Goal: Task Accomplishment & Management: Manage account settings

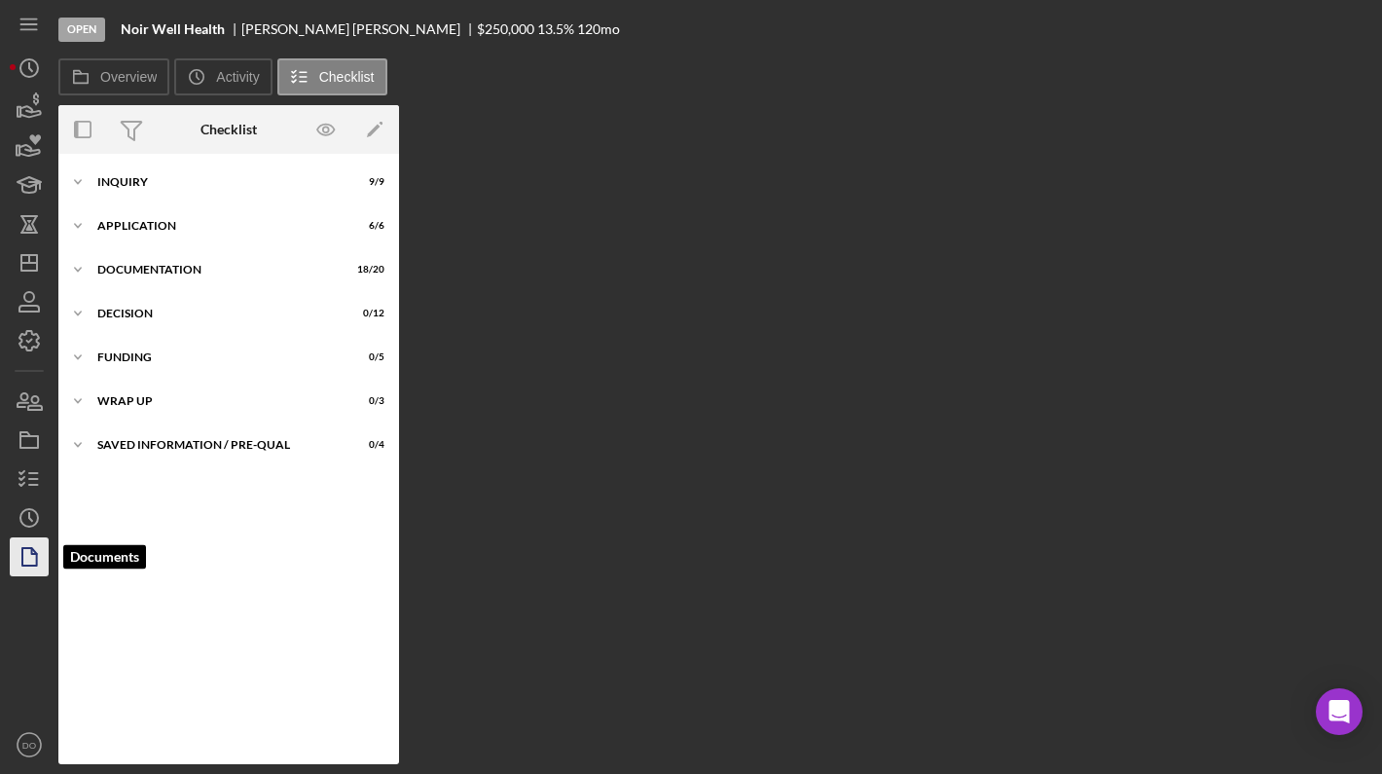
click at [34, 551] on polygon "button" at bounding box center [29, 557] width 15 height 18
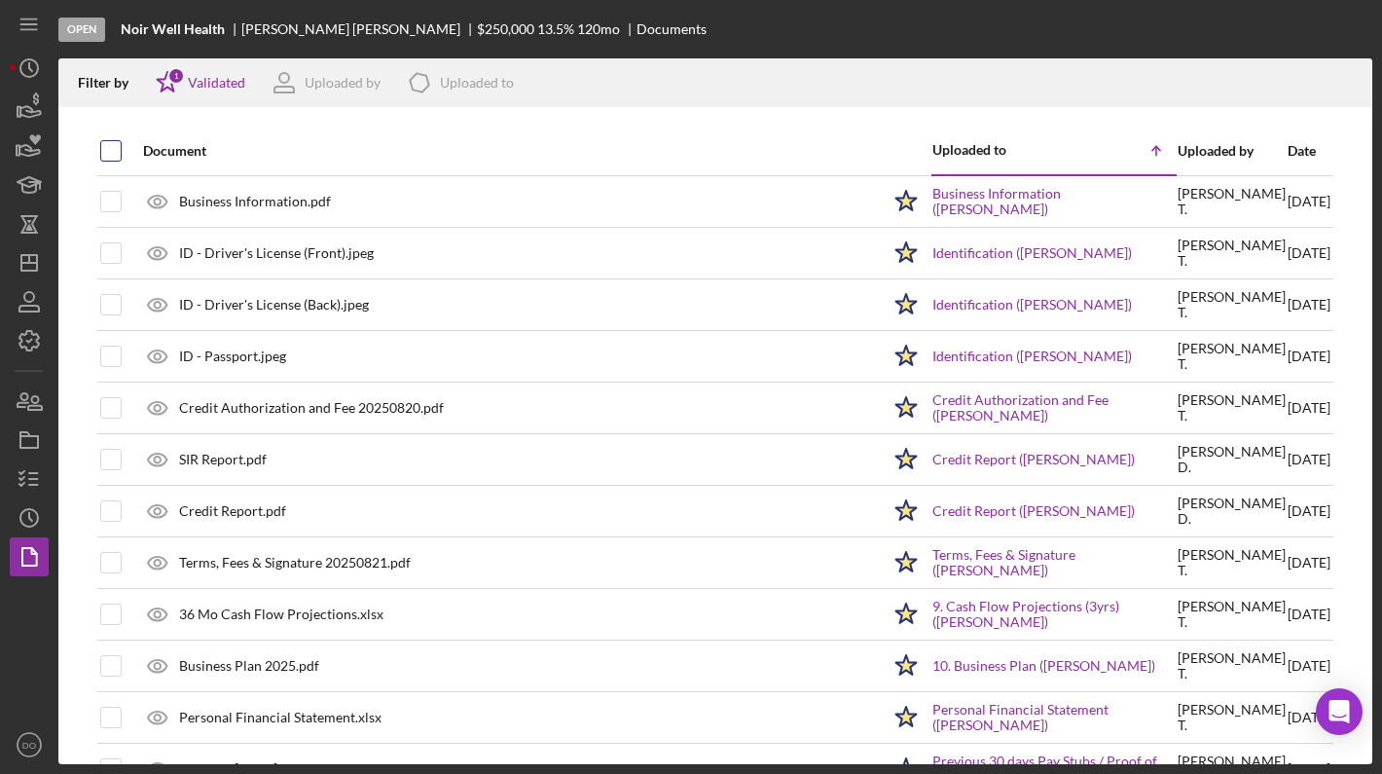
click at [109, 146] on input "checkbox" at bounding box center [110, 150] width 19 height 19
checkbox input "true"
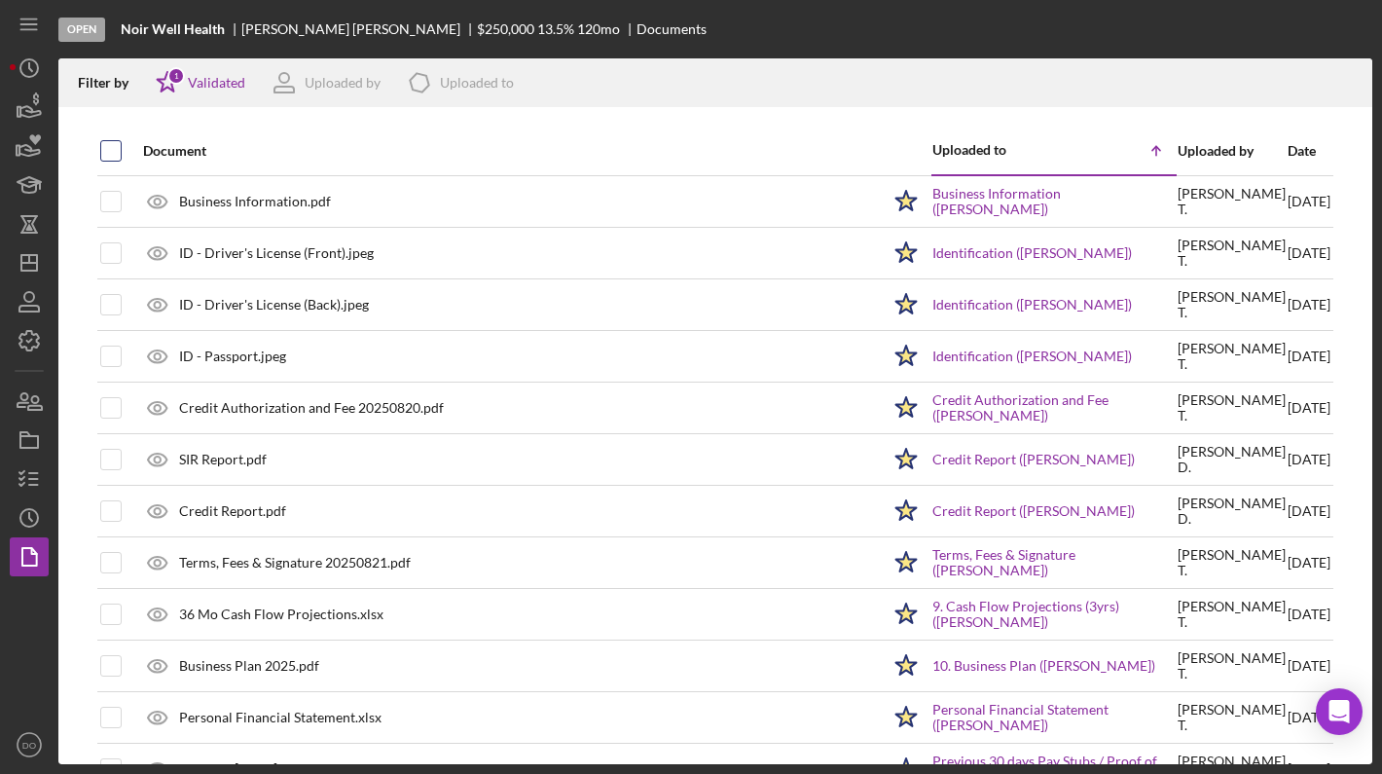
checkbox input "true"
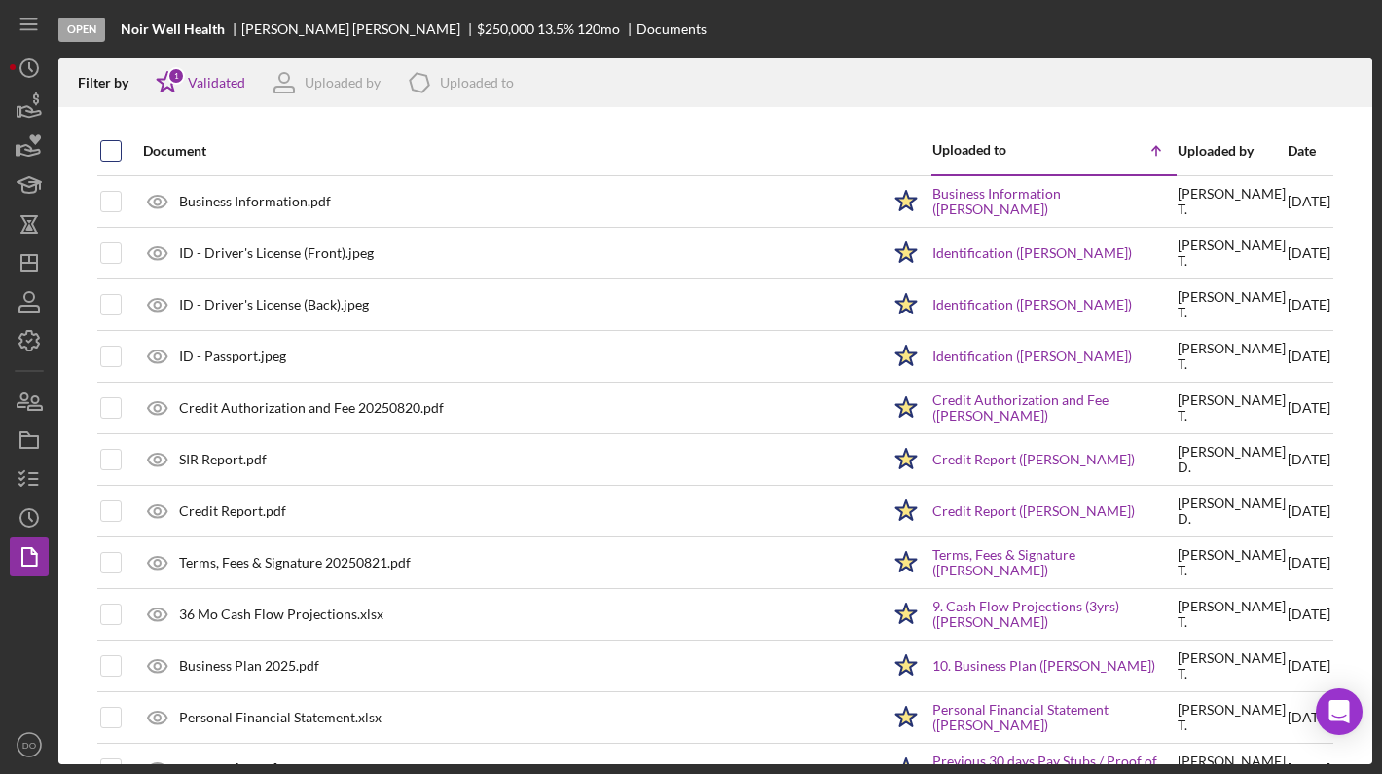
checkbox input "true"
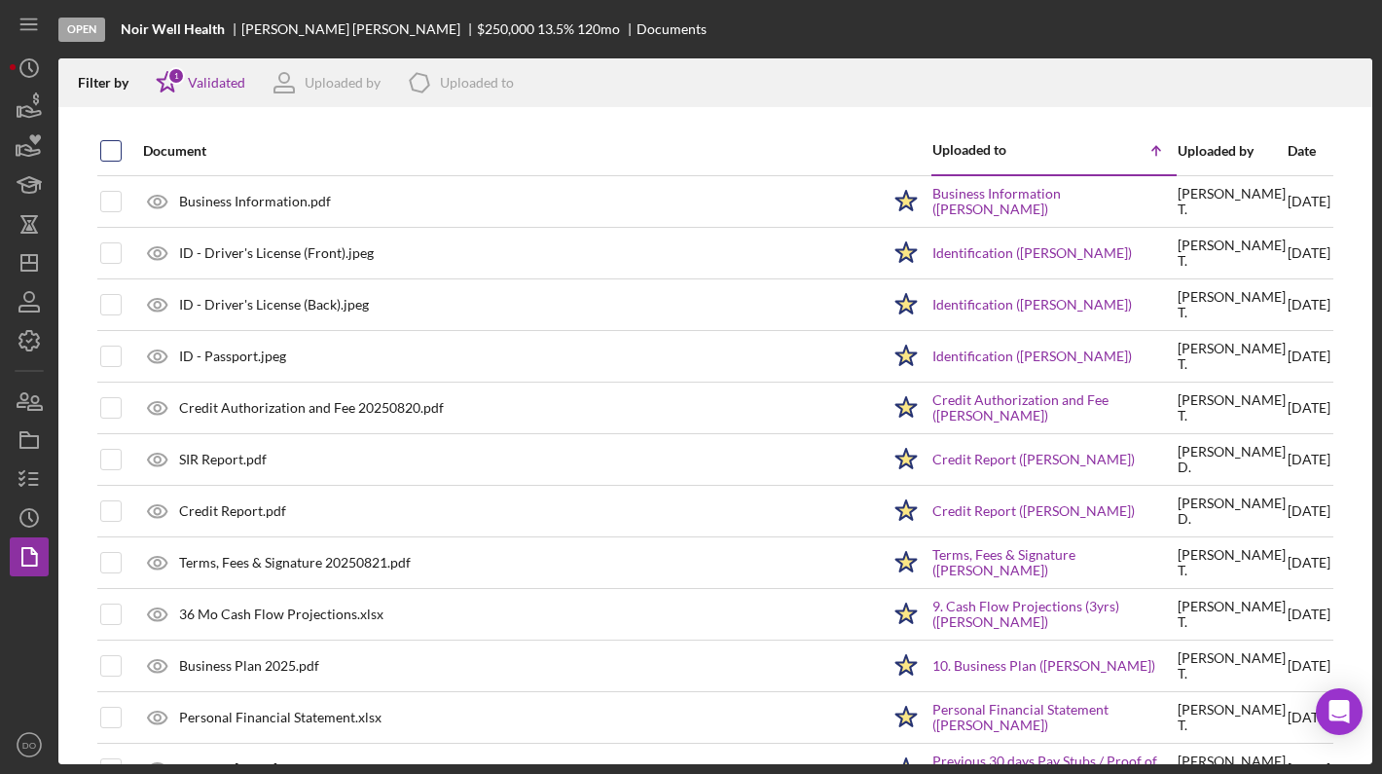
checkbox input "true"
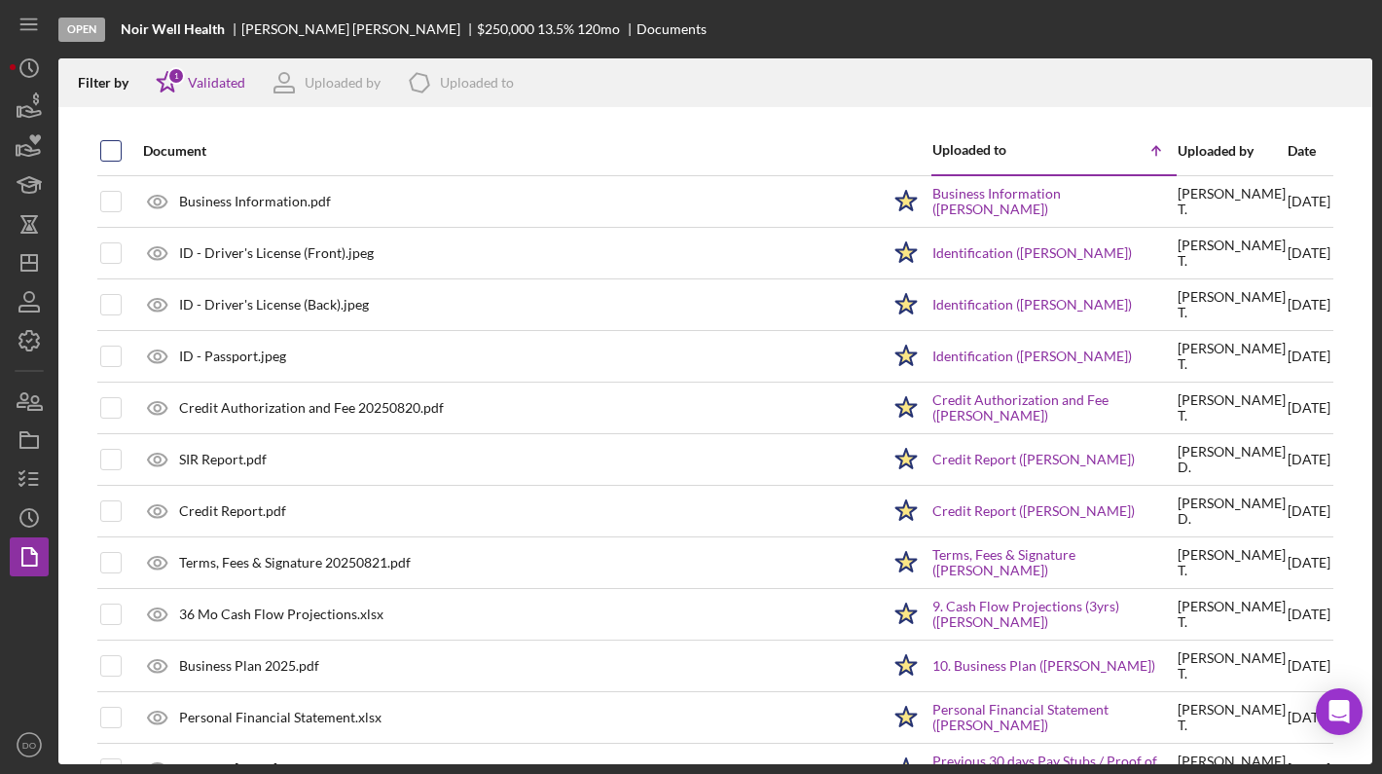
checkbox input "true"
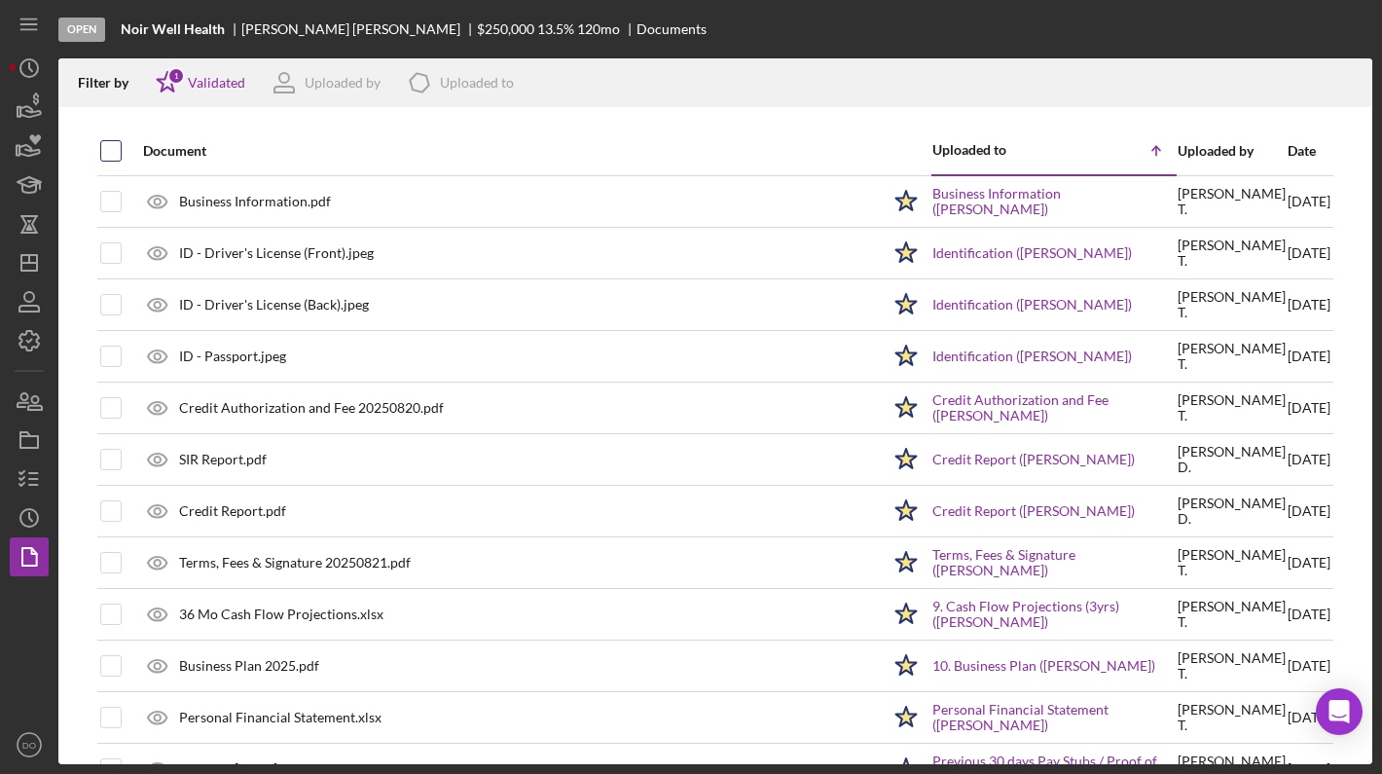
checkbox input "true"
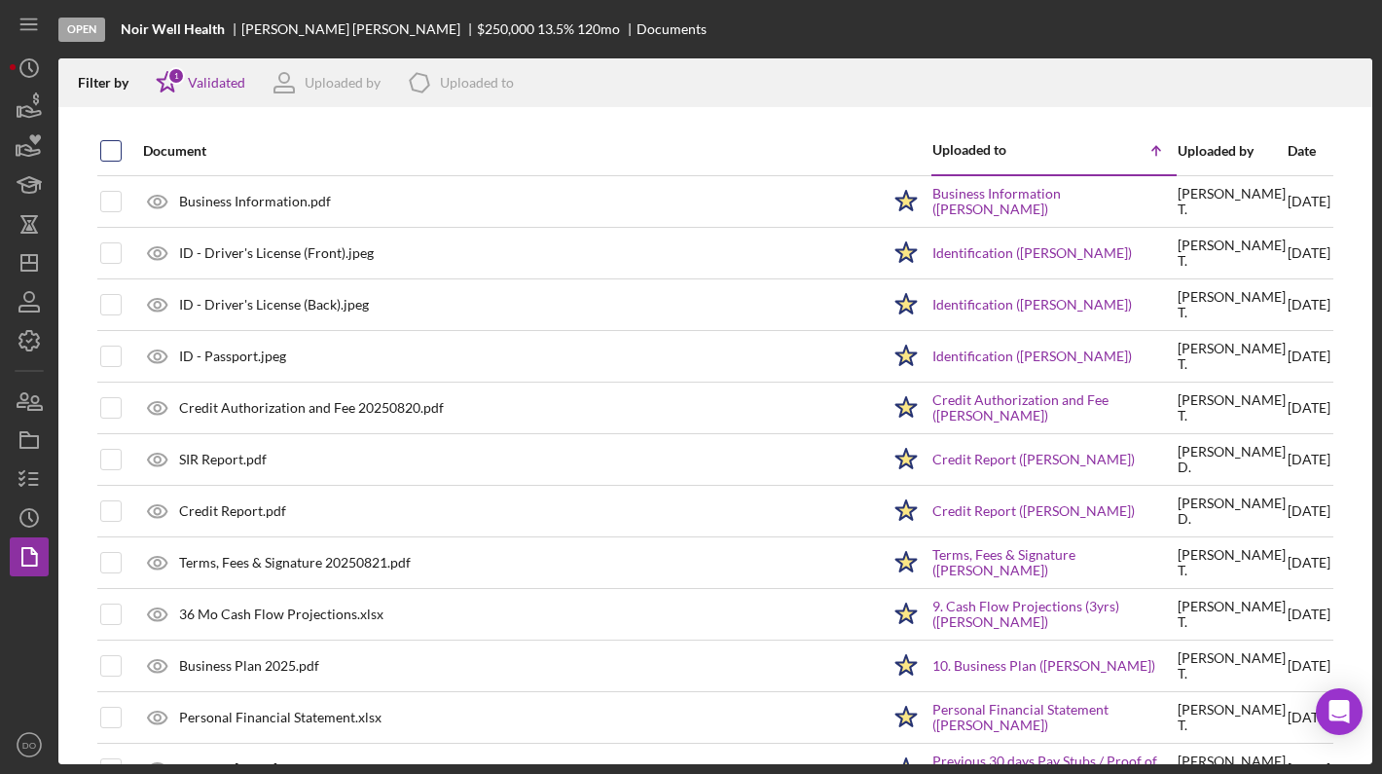
checkbox input "true"
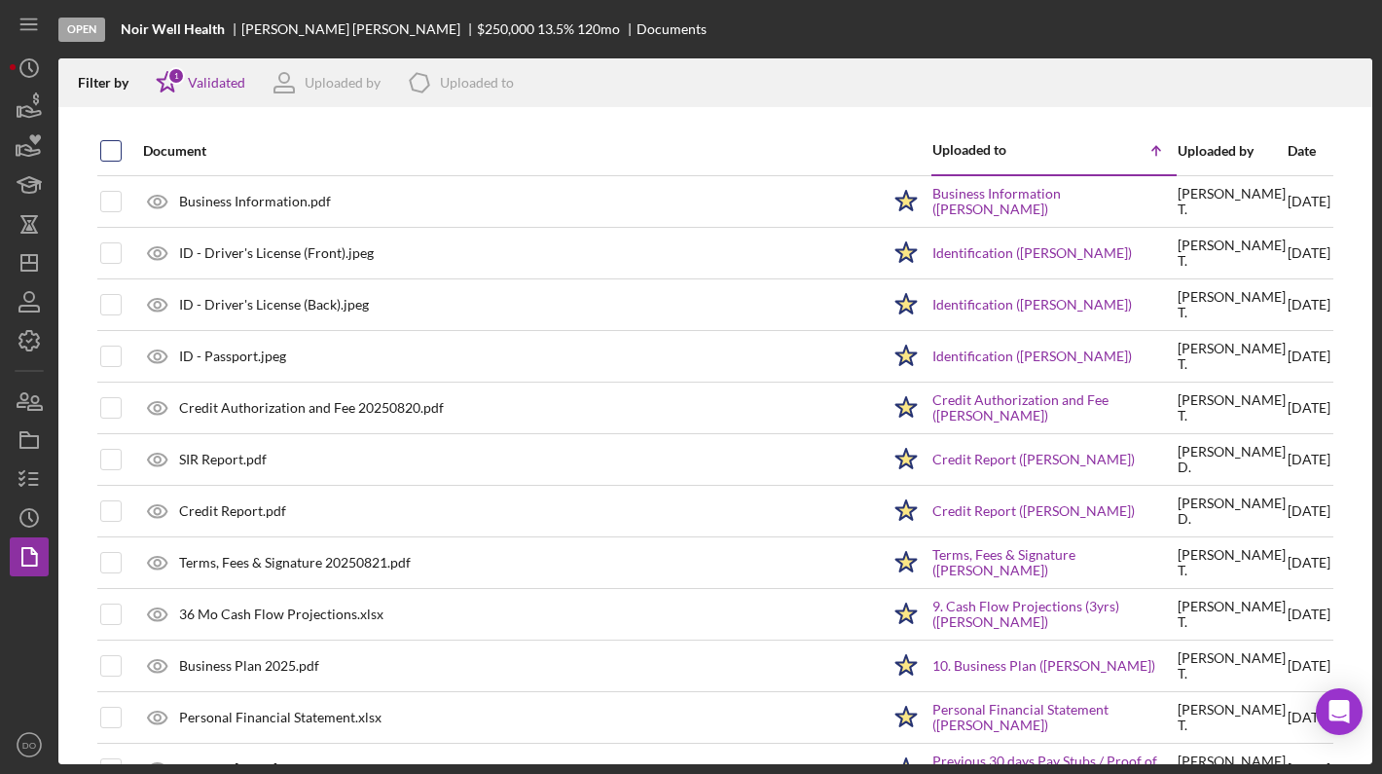
checkbox input "true"
click at [1348, 80] on line "button" at bounding box center [1348, 85] width 0 height 11
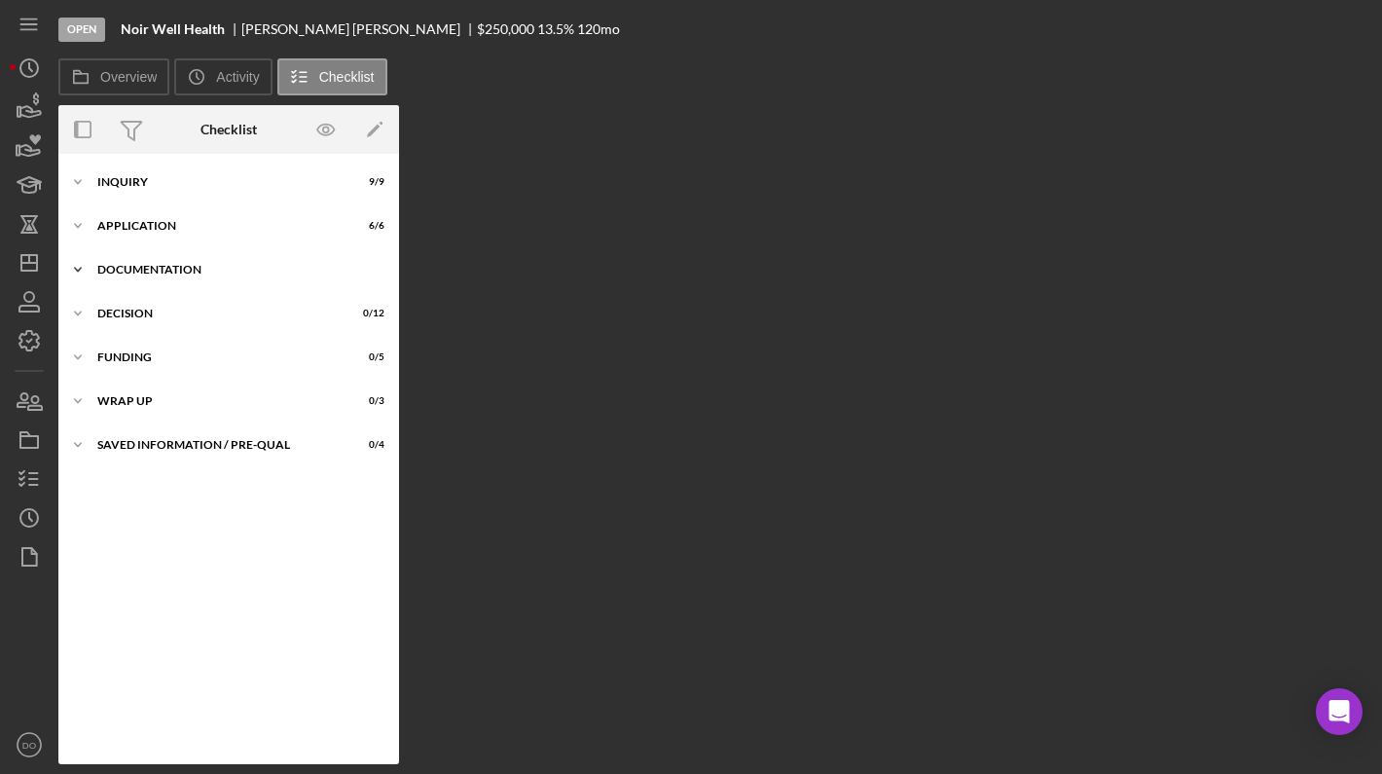
click at [122, 281] on div "Icon/Expander Documentation 18 / 20" at bounding box center [228, 269] width 341 height 39
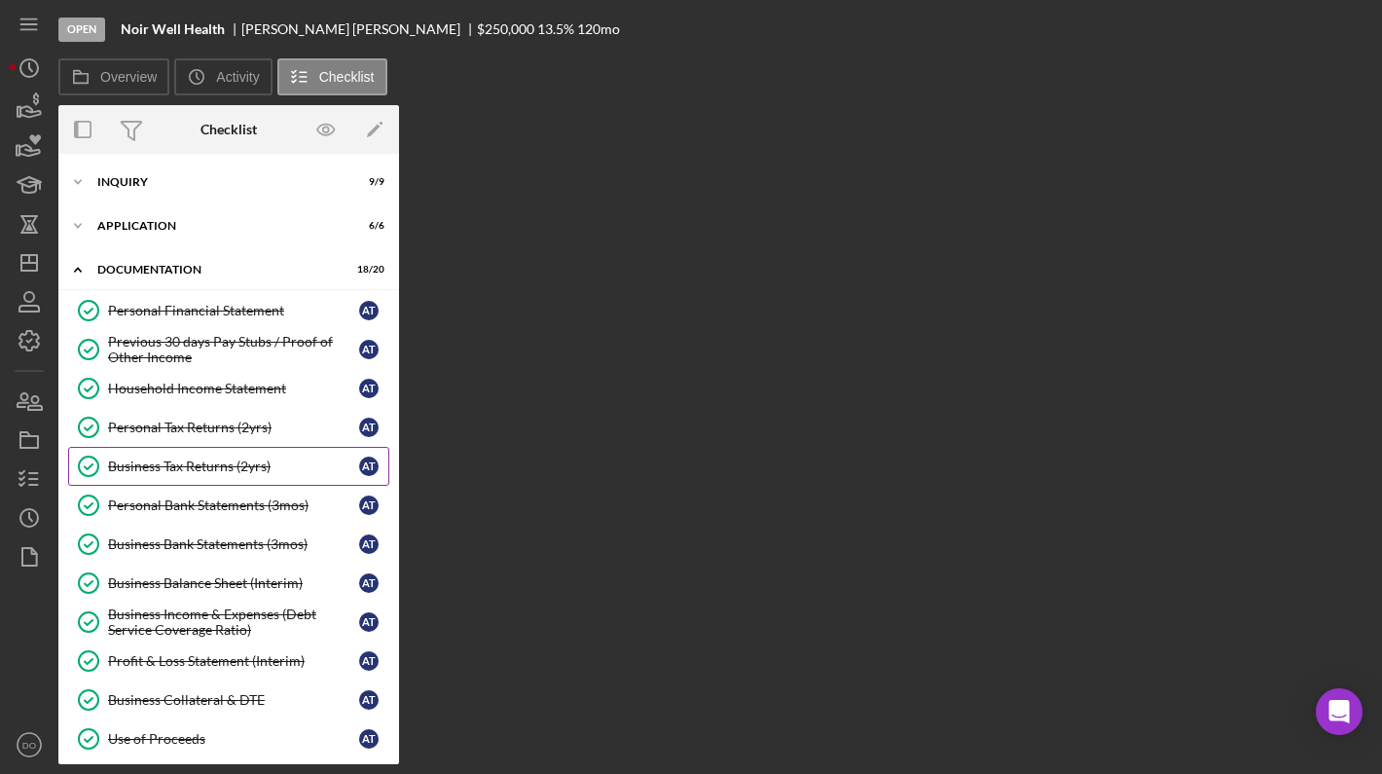
click at [152, 469] on div "Business Tax Returns (2yrs)" at bounding box center [233, 466] width 251 height 16
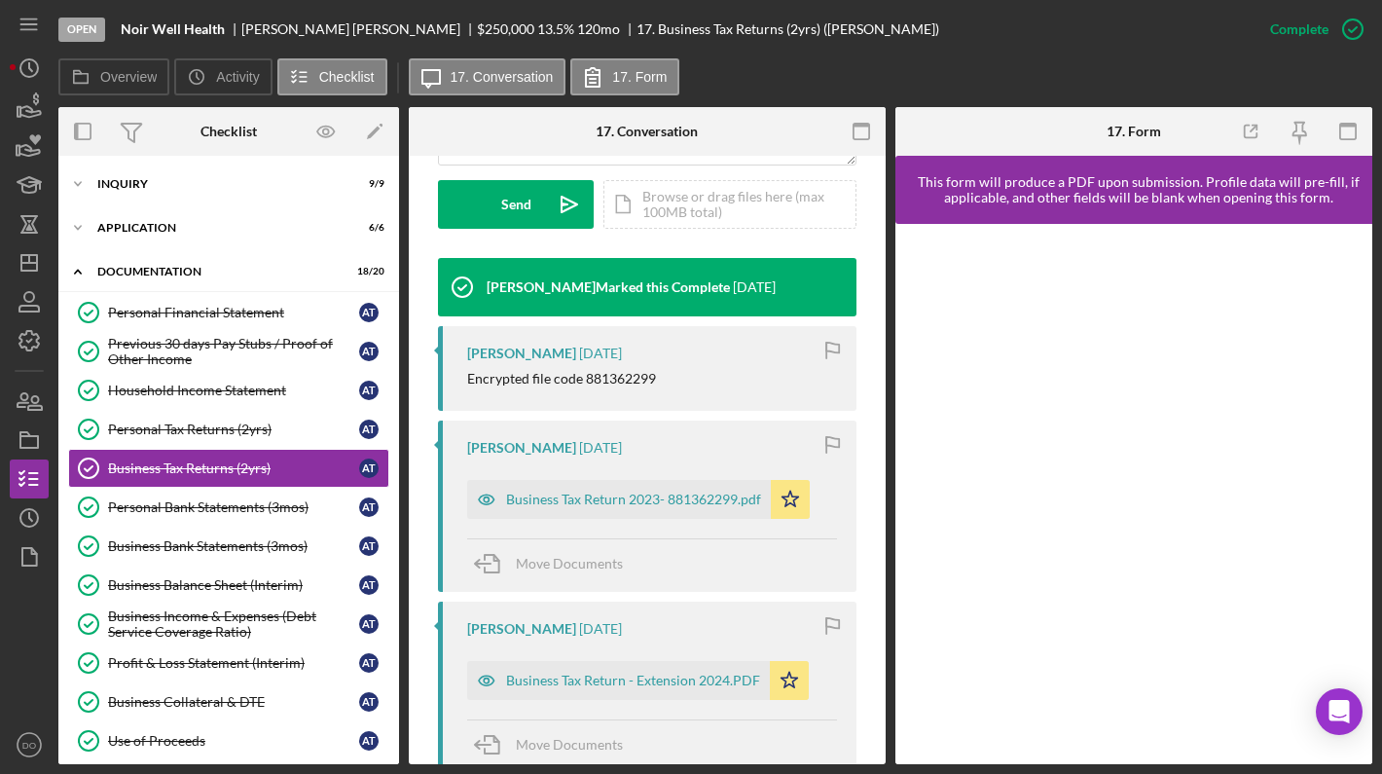
scroll to position [557, 0]
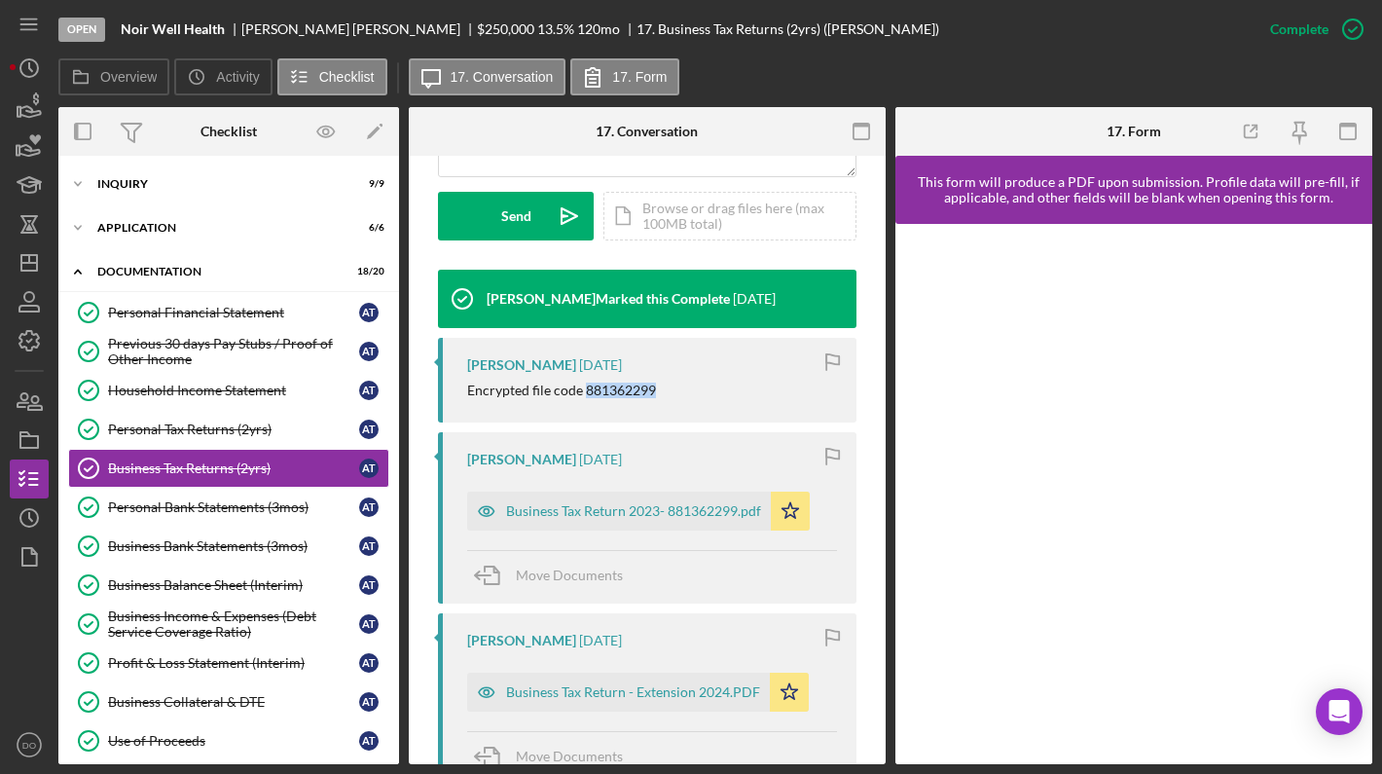
drag, startPoint x: 584, startPoint y: 388, endPoint x: 672, endPoint y: 390, distance: 87.6
click at [672, 390] on div "Encrypted file code 881362299" at bounding box center [652, 390] width 370 height 16
copy div "881362299"
